Goal: Task Accomplishment & Management: Manage account settings

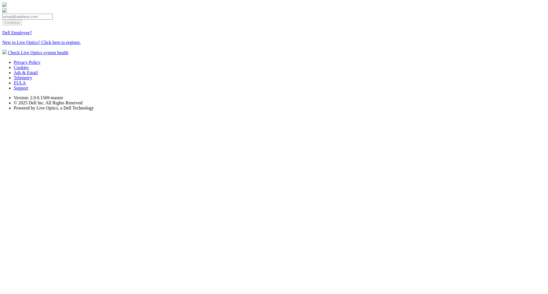
click at [53, 20] on input "email" at bounding box center [27, 17] width 51 height 6
paste input "[EMAIL_ADDRESS][DOMAIN_NAME]"
type input "manual_oemteammember_shared@liveoptics.com"
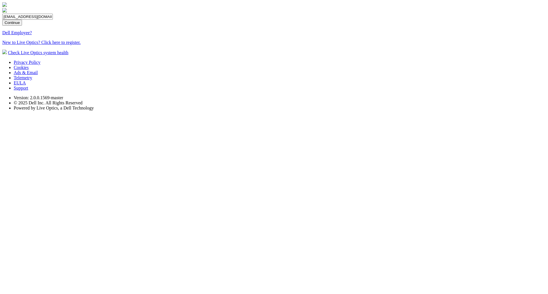
click at [22, 26] on input "Continue" at bounding box center [12, 23] width 20 height 6
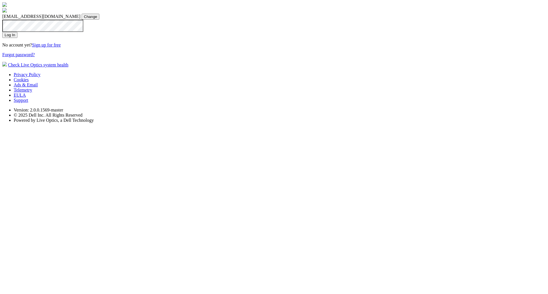
click at [17, 38] on input "Log In" at bounding box center [9, 35] width 15 height 6
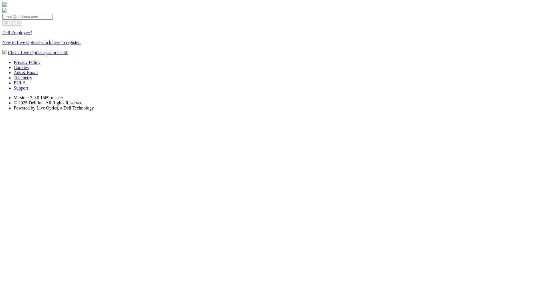
click at [53, 20] on input "email" at bounding box center [27, 17] width 51 height 6
paste input "manual_oemteammember_shared@liveoptics.com"
type input "manual_oemteammember_shared@liveoptics.com"
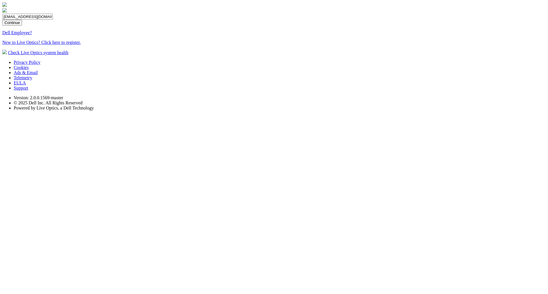
click at [22, 26] on input "Continue" at bounding box center [12, 23] width 20 height 6
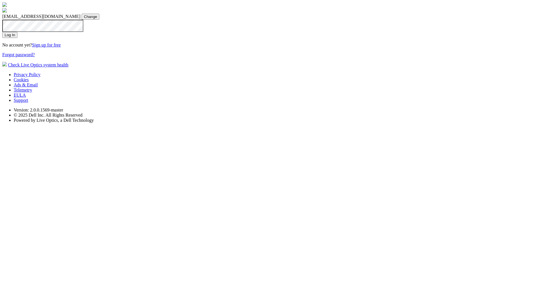
click at [17, 38] on input "Log In" at bounding box center [9, 35] width 15 height 6
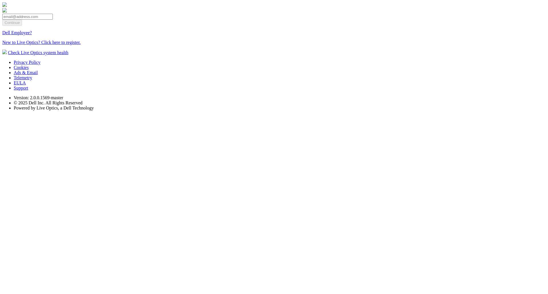
click at [53, 20] on input "email" at bounding box center [27, 17] width 51 height 6
type input "[EMAIL_ADDRESS][DOMAIN_NAME]"
click at [22, 26] on input "Continue" at bounding box center [12, 23] width 20 height 6
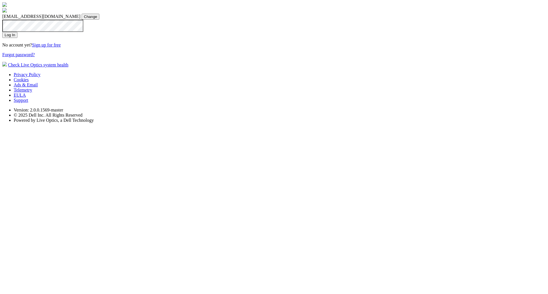
click at [17, 38] on input "Log In" at bounding box center [9, 35] width 15 height 6
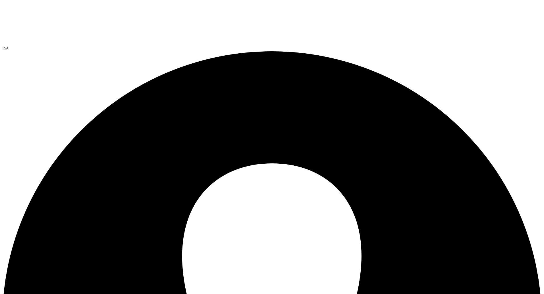
click at [9, 46] on span "DA" at bounding box center [5, 48] width 7 height 5
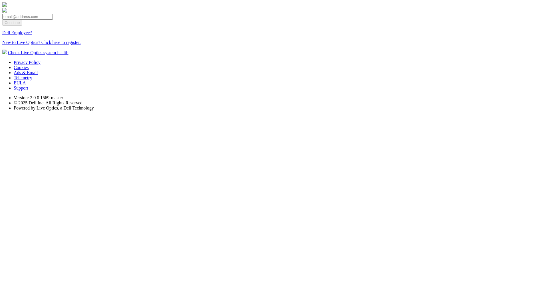
click at [53, 20] on input "email" at bounding box center [27, 17] width 51 height 6
type input "manual_oemteammember_shared@liveoptics.com"
click at [22, 26] on input "Continue" at bounding box center [12, 23] width 20 height 6
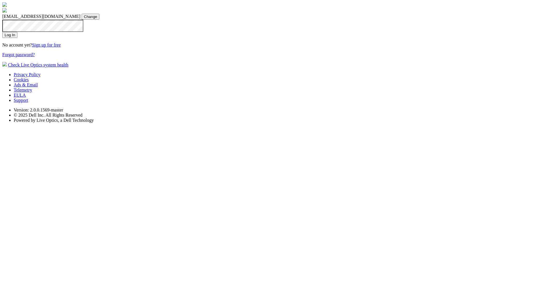
click at [17, 38] on input "Log In" at bounding box center [9, 35] width 15 height 6
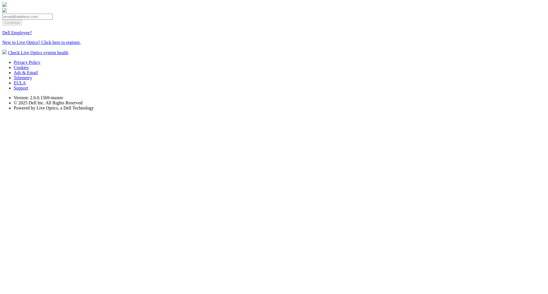
click at [53, 20] on input "email" at bounding box center [27, 17] width 51 height 6
type input "[EMAIL_ADDRESS][DOMAIN_NAME]"
click at [22, 26] on input "Continue" at bounding box center [12, 23] width 20 height 6
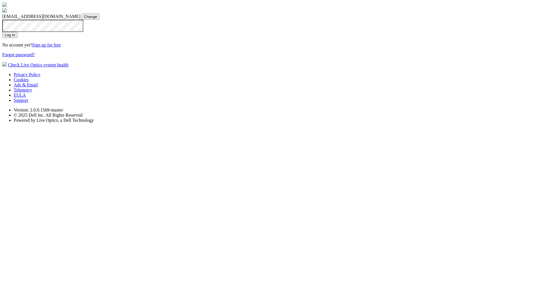
click at [17, 38] on input "Log In" at bounding box center [9, 35] width 15 height 6
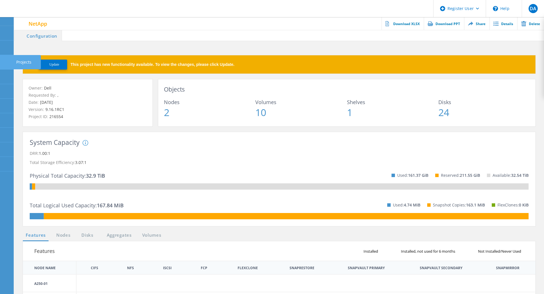
click at [9, 61] on icon at bounding box center [6, 62] width 7 height 5
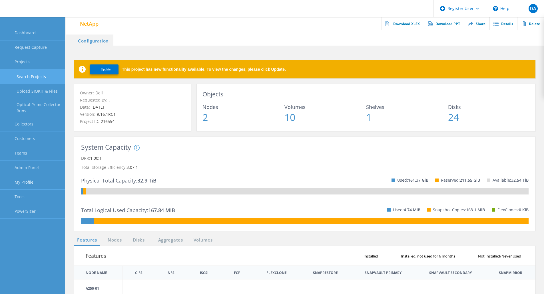
click at [43, 79] on link "Search Projects" at bounding box center [32, 77] width 65 height 15
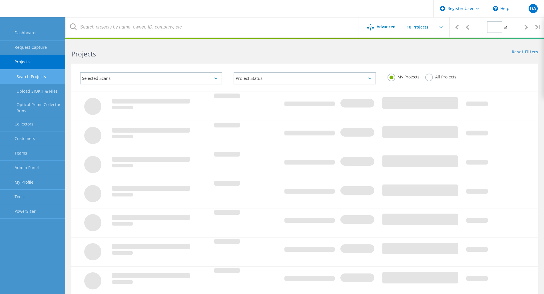
type input "1"
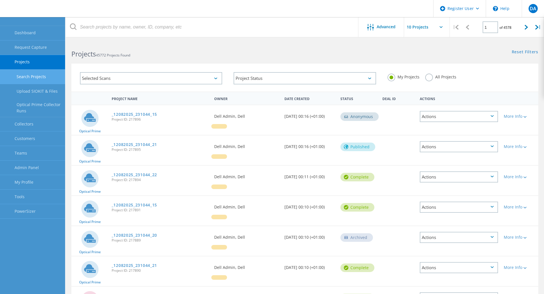
click at [190, 78] on div "Selected Scans" at bounding box center [151, 78] width 142 height 12
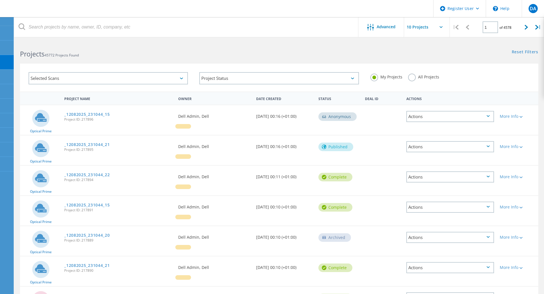
click at [182, 80] on div "Selected Scans" at bounding box center [108, 78] width 159 height 12
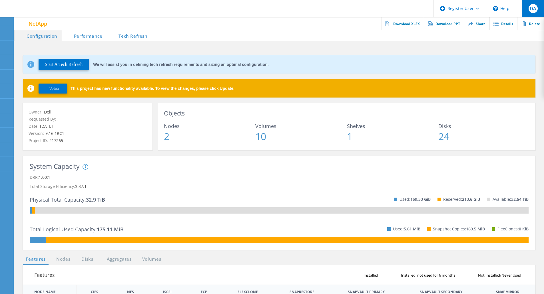
click at [529, 14] on div "DA" at bounding box center [533, 8] width 22 height 17
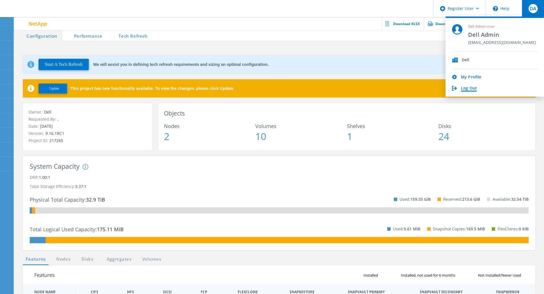
click at [473, 89] on link "Log Out" at bounding box center [469, 88] width 16 height 5
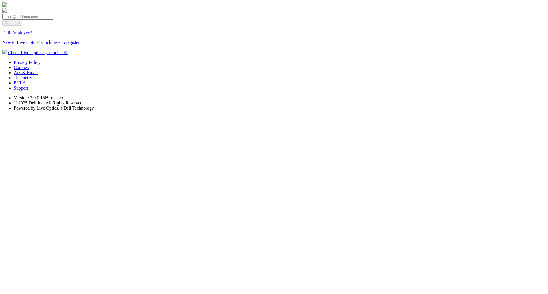
click at [53, 20] on input "email" at bounding box center [27, 17] width 51 height 6
type input "[EMAIL_ADDRESS][DOMAIN_NAME]"
click at [22, 26] on input "Continue" at bounding box center [12, 23] width 20 height 6
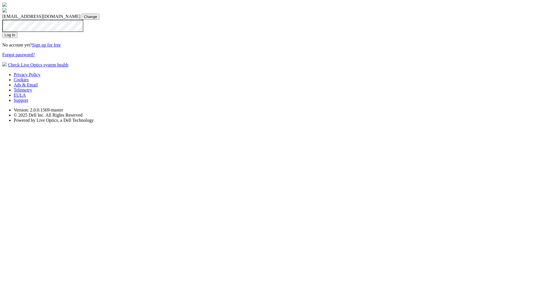
click at [17, 38] on input "Log In" at bounding box center [9, 35] width 15 height 6
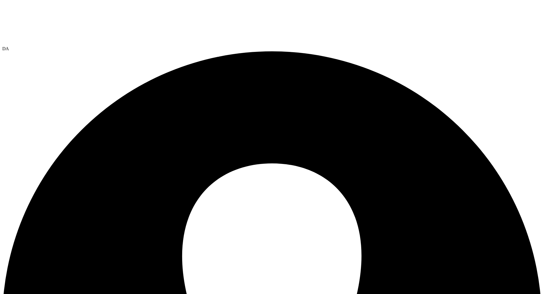
click at [9, 46] on span "DA" at bounding box center [5, 48] width 7 height 5
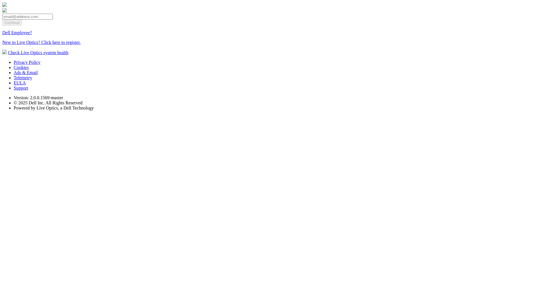
click at [53, 20] on input "email" at bounding box center [27, 17] width 51 height 6
type input "[EMAIL_ADDRESS][DOMAIN_NAME]"
click at [22, 26] on input "Continue" at bounding box center [12, 23] width 20 height 6
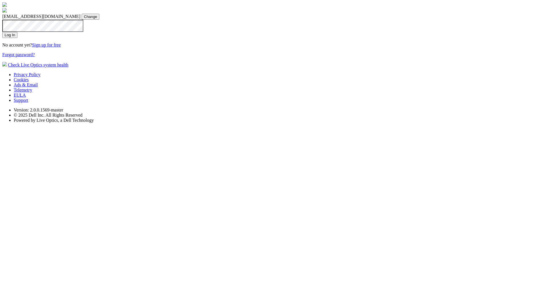
click at [129, 68] on section "dpackadmin@liveoptics.com dpackadmin@liveoptics.com Change Log In No account ye…" at bounding box center [274, 34] width 544 height 65
drag, startPoint x: 259, startPoint y: 140, endPoint x: 171, endPoint y: 115, distance: 91.4
click at [183, 68] on section "dpackadmin@liveoptics.com dpackadmin@liveoptics.com Change Log In No account ye…" at bounding box center [274, 34] width 544 height 65
click at [17, 38] on input "Log In" at bounding box center [9, 35] width 15 height 6
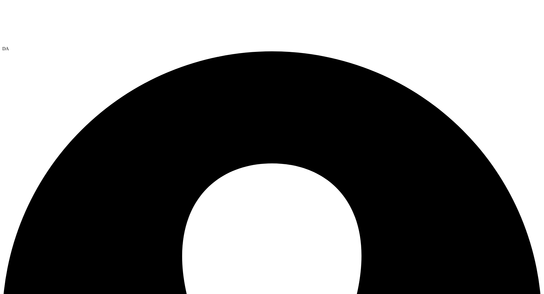
click at [9, 46] on span "DA" at bounding box center [5, 48] width 7 height 5
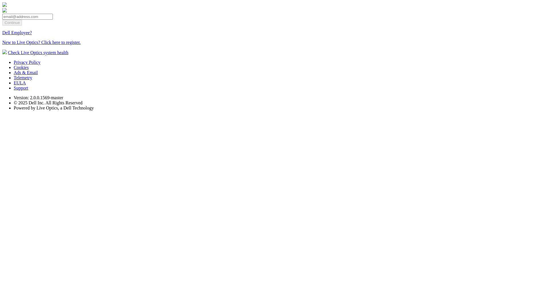
click at [53, 20] on input "email" at bounding box center [27, 17] width 51 height 6
type input "[EMAIL_ADDRESS][DOMAIN_NAME]"
click at [22, 26] on input "Continue" at bounding box center [12, 23] width 20 height 6
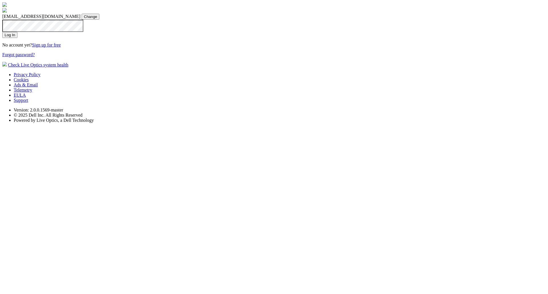
click at [17, 38] on input "Log In" at bounding box center [9, 35] width 15 height 6
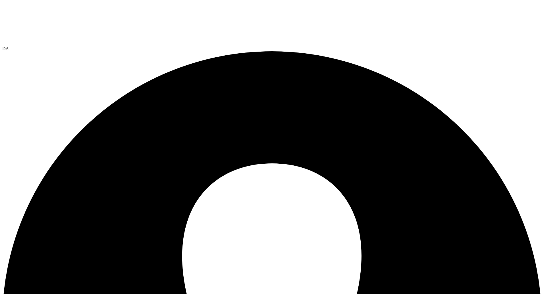
click at [9, 46] on span "DA" at bounding box center [5, 48] width 7 height 5
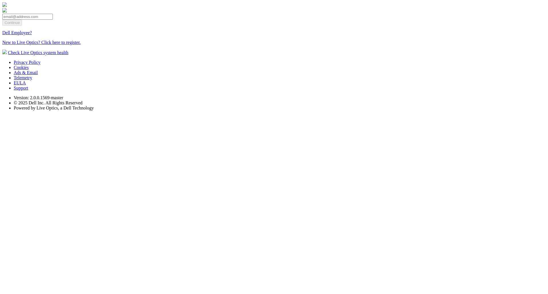
click at [53, 20] on input "email" at bounding box center [27, 17] width 51 height 6
type input "[EMAIL_ADDRESS][DOMAIN_NAME]"
click at [22, 26] on input "Continue" at bounding box center [12, 23] width 20 height 6
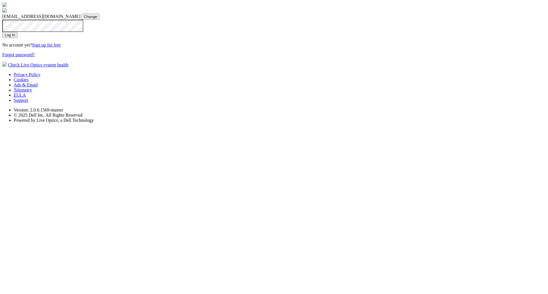
click at [17, 38] on input "Log In" at bounding box center [9, 35] width 15 height 6
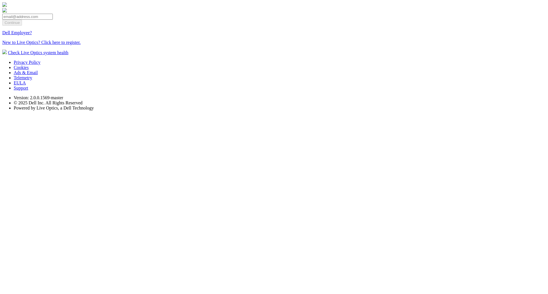
click at [53, 20] on input "email" at bounding box center [27, 17] width 51 height 6
type input "[EMAIL_ADDRESS][DOMAIN_NAME]"
click at [22, 26] on input "Continue" at bounding box center [12, 23] width 20 height 6
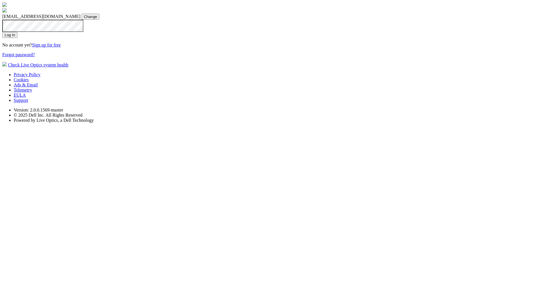
click at [17, 38] on input "Log In" at bounding box center [9, 35] width 15 height 6
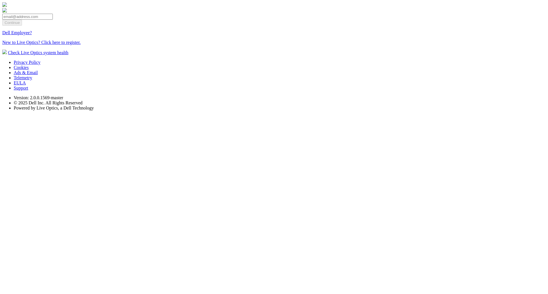
click at [53, 20] on input "email" at bounding box center [27, 17] width 51 height 6
type input "[EMAIL_ADDRESS][DOMAIN_NAME]"
drag, startPoint x: 269, startPoint y: 136, endPoint x: 248, endPoint y: 139, distance: 21.3
click at [22, 26] on input "Continue" at bounding box center [12, 23] width 20 height 6
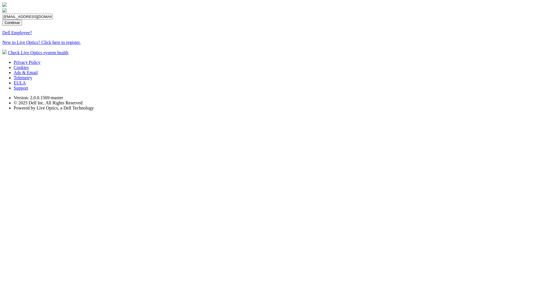
click at [22, 26] on input "Continue" at bounding box center [12, 23] width 20 height 6
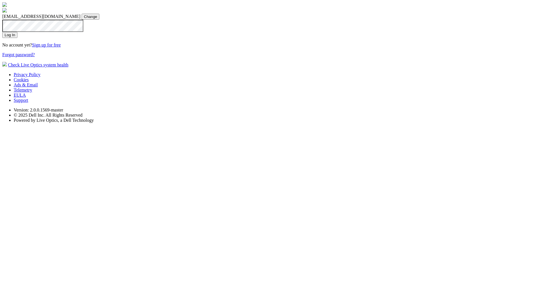
click at [17, 38] on input "Log In" at bounding box center [9, 35] width 15 height 6
